Goal: Task Accomplishment & Management: Manage account settings

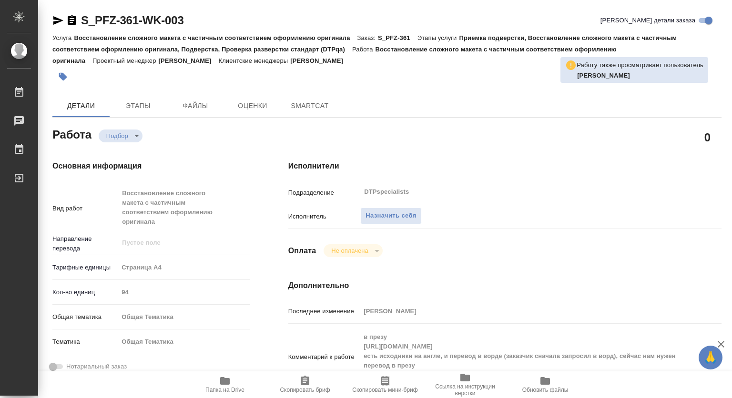
type textarea "x"
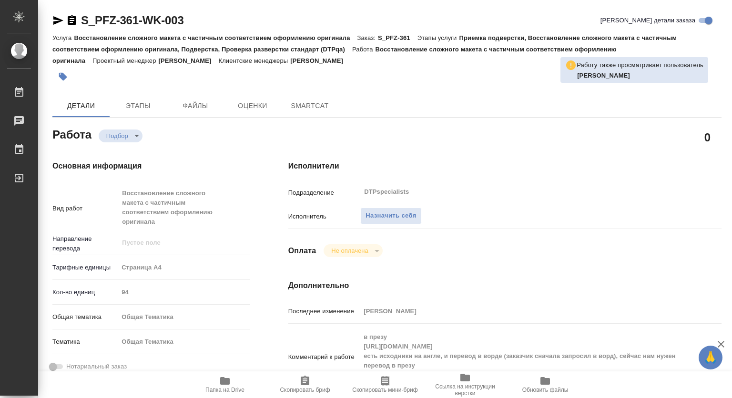
type textarea "x"
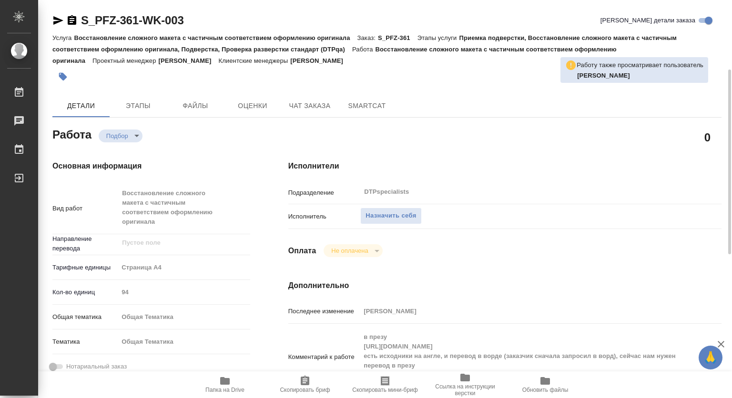
scroll to position [48, 0]
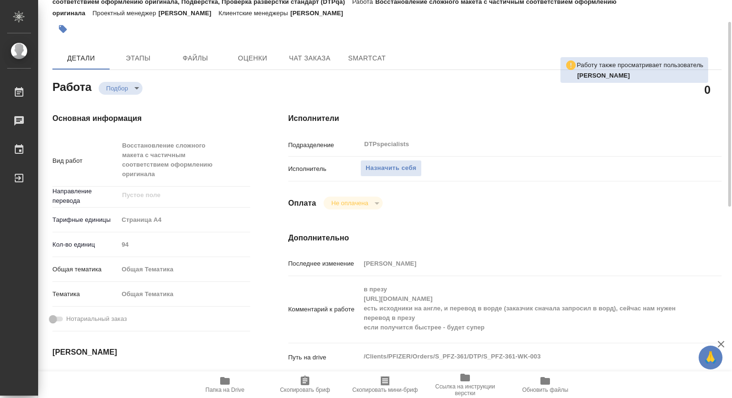
type textarea "x"
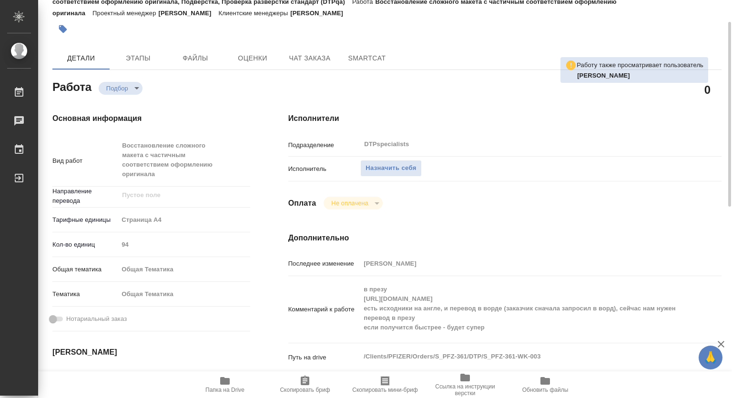
type textarea "x"
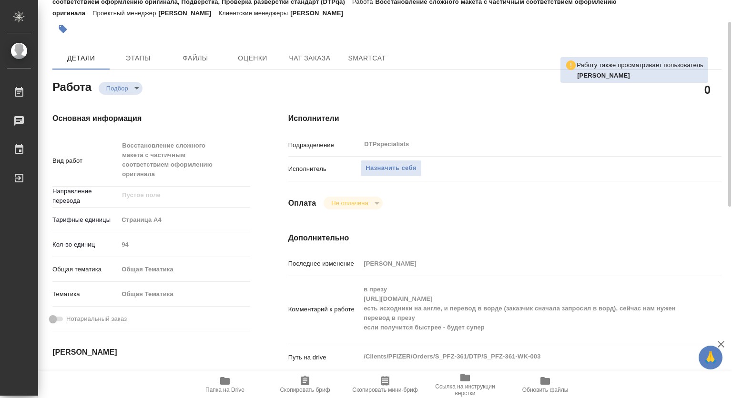
scroll to position [191, 0]
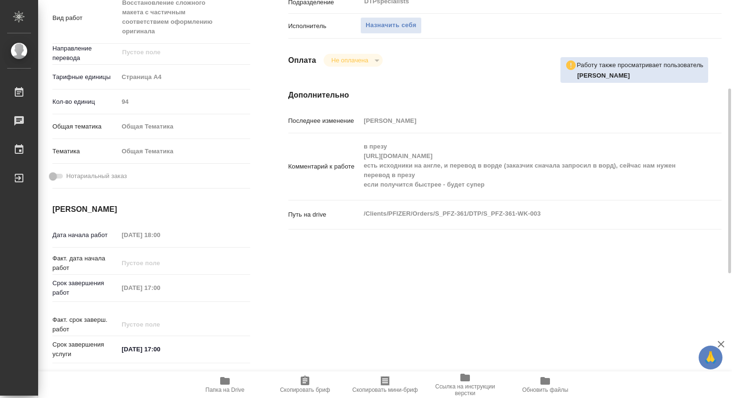
click at [225, 381] on icon "button" at bounding box center [225, 381] width 10 height 8
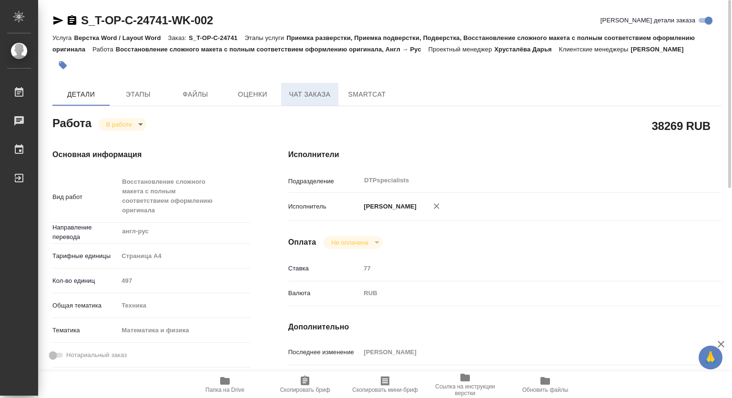
click at [317, 95] on span "Чат заказа" at bounding box center [310, 95] width 46 height 12
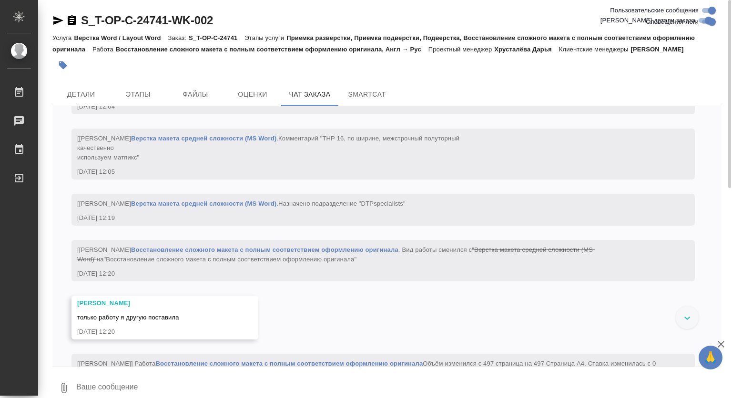
scroll to position [4316, 0]
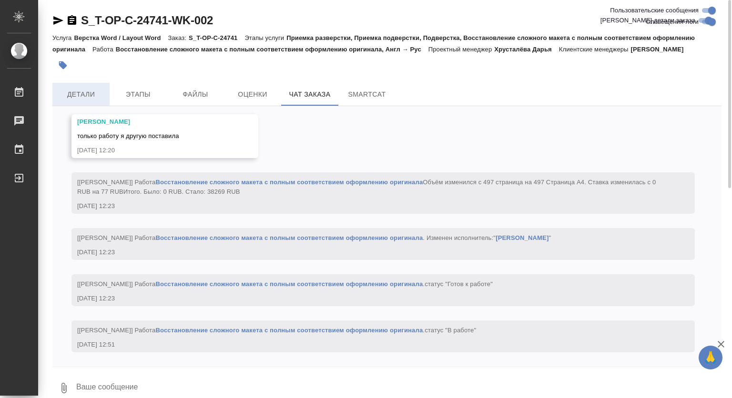
click at [81, 92] on span "Детали" at bounding box center [81, 95] width 46 height 12
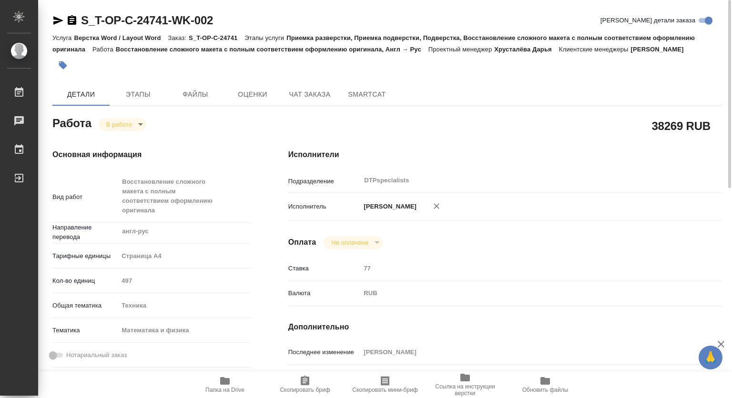
type textarea "x"
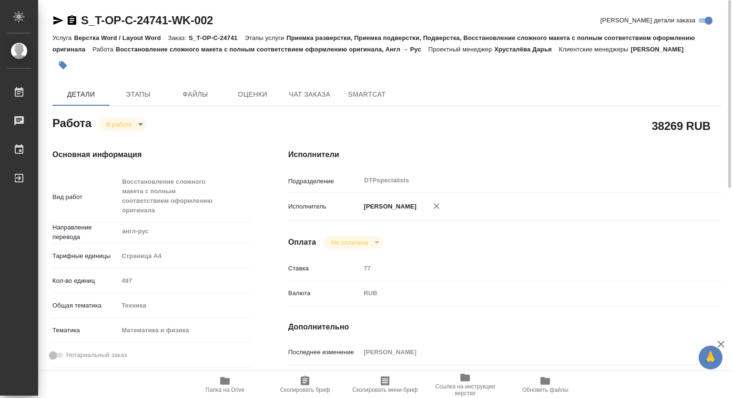
type textarea "x"
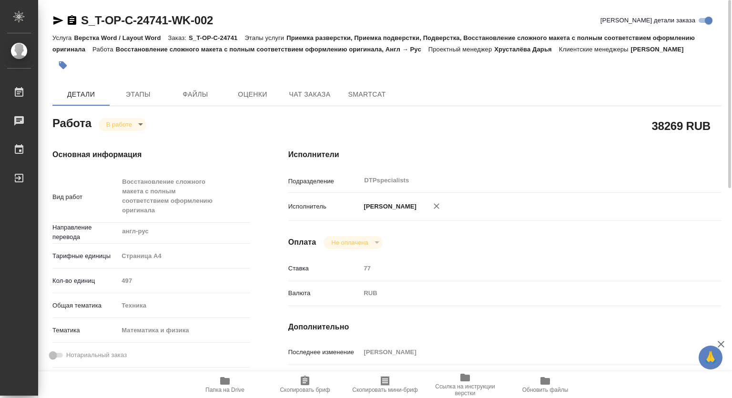
type textarea "x"
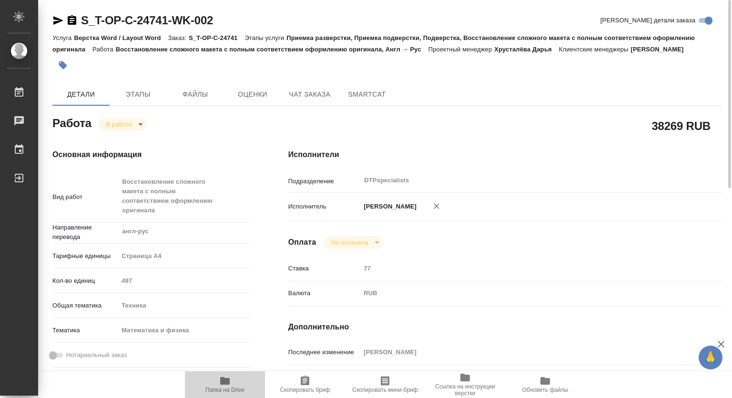
click at [231, 378] on span "Папка на Drive" at bounding box center [225, 385] width 69 height 18
